Goal: Transaction & Acquisition: Book appointment/travel/reservation

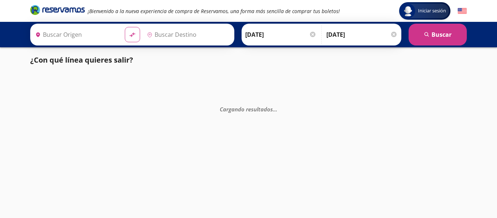
type input "[GEOGRAPHIC_DATA], [GEOGRAPHIC_DATA]"
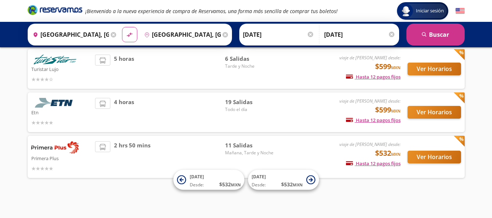
scroll to position [50, 0]
click at [434, 160] on button "Ver Horarios" at bounding box center [434, 157] width 54 height 13
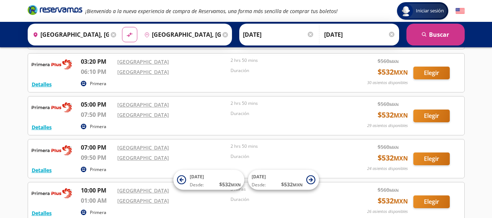
scroll to position [291, 0]
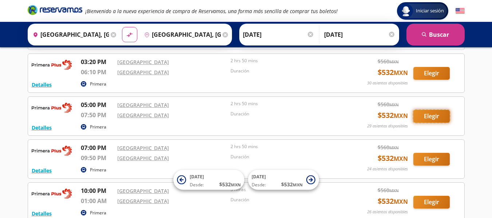
click at [436, 118] on button "Elegir" at bounding box center [431, 116] width 36 height 13
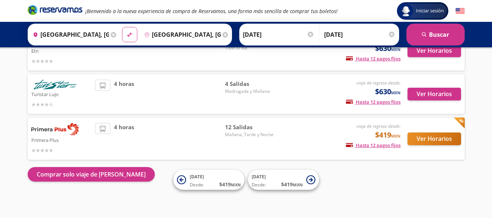
scroll to position [68, 0]
click at [12, 112] on div "Iniciar sesión Iniciar sesión ¡Bienvenido a la nueva experiencia de compra de R…" at bounding box center [246, 75] width 492 height 286
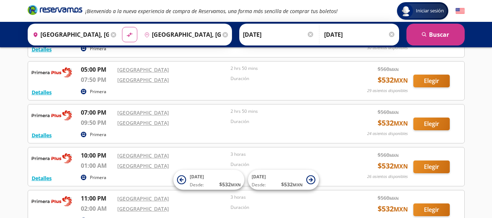
scroll to position [290, 0]
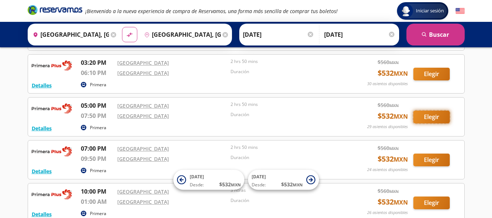
click at [427, 114] on button "Elegir" at bounding box center [431, 117] width 36 height 13
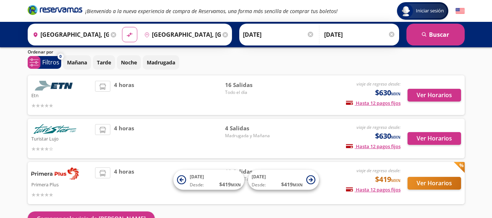
scroll to position [68, 0]
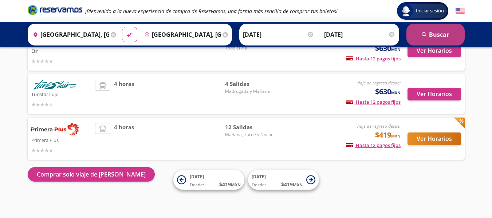
click at [431, 36] on button "search [GEOGRAPHIC_DATA]" at bounding box center [435, 35] width 58 height 22
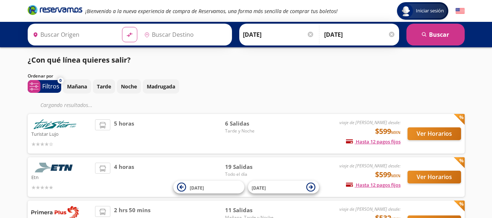
type input "[GEOGRAPHIC_DATA], [GEOGRAPHIC_DATA]"
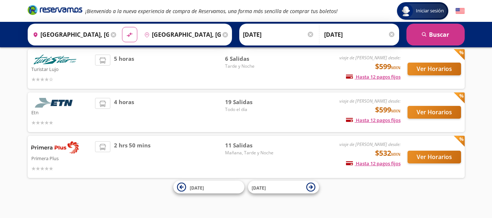
scroll to position [50, 0]
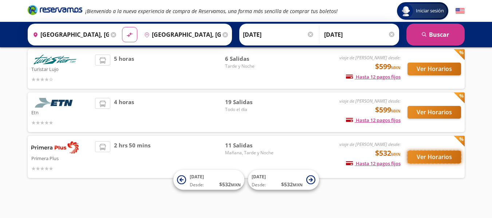
click at [418, 158] on button "Ver Horarios" at bounding box center [434, 157] width 54 height 13
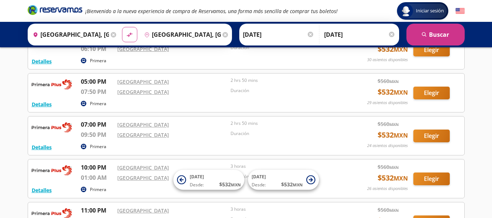
scroll to position [291, 0]
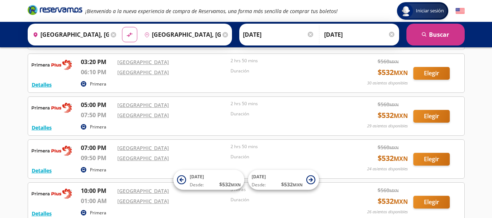
drag, startPoint x: 19, startPoint y: 13, endPoint x: 50, endPoint y: 25, distance: 33.8
click at [19, 13] on header "Iniciar sesión Iniciar sesión ¡Bienvenido a la nueva experiencia de compra de R…" at bounding box center [246, 11] width 492 height 22
click at [439, 114] on button "Elegir" at bounding box center [431, 116] width 36 height 13
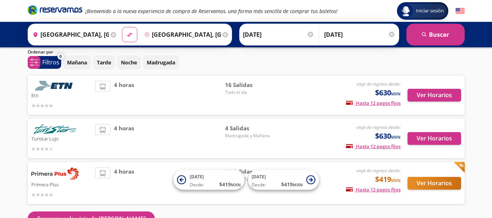
scroll to position [36, 0]
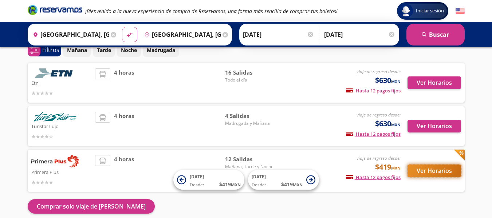
click at [420, 170] on button "Ver Horarios" at bounding box center [434, 171] width 54 height 13
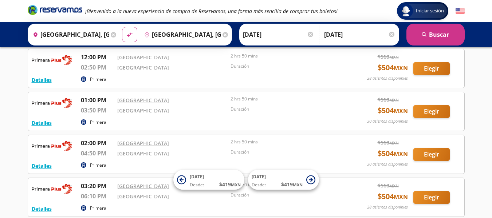
scroll to position [291, 0]
